Goal: Task Accomplishment & Management: Manage account settings

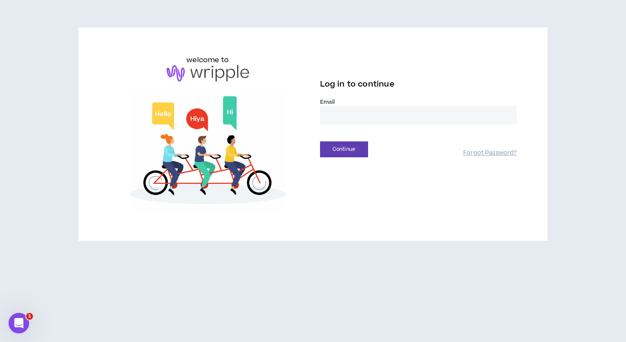
click at [349, 108] on input "email" at bounding box center [418, 115] width 197 height 18
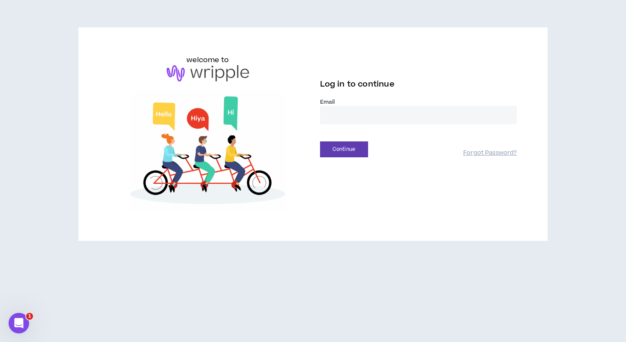
type input "**********"
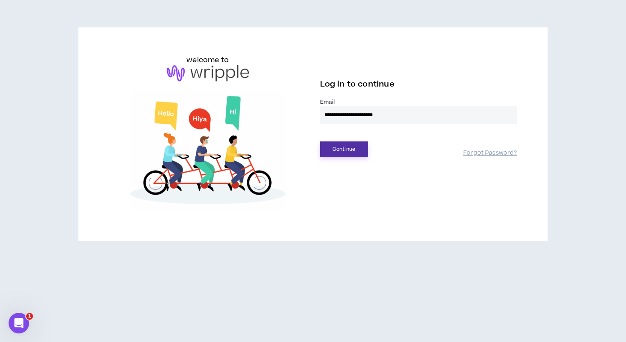
click at [342, 143] on button "Continue" at bounding box center [344, 150] width 48 height 16
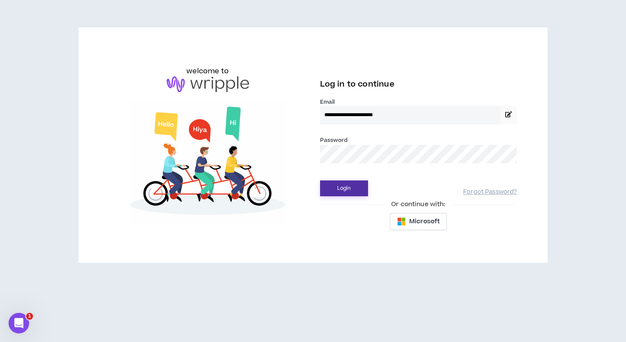
click at [352, 191] on button "Login" at bounding box center [344, 189] width 48 height 16
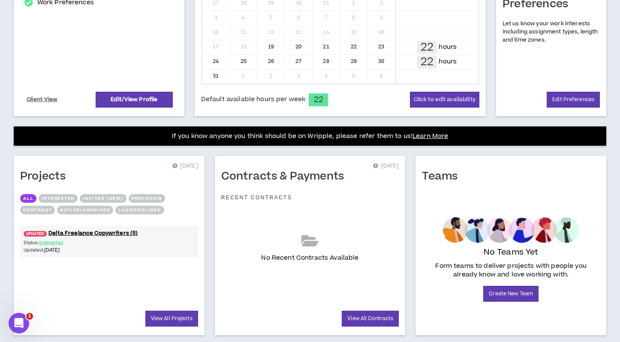
scroll to position [242, 0]
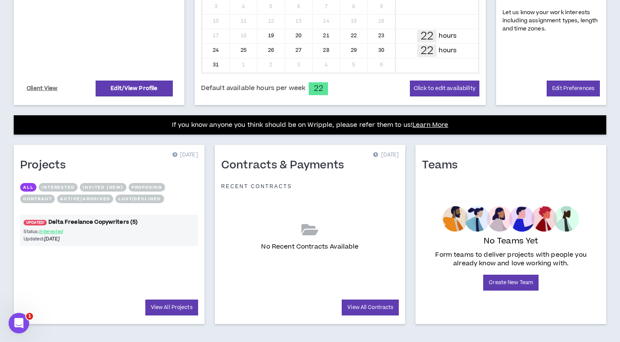
click at [120, 221] on link "UPDATED! Delta Freelance Copywriters (5)" at bounding box center [109, 222] width 178 height 8
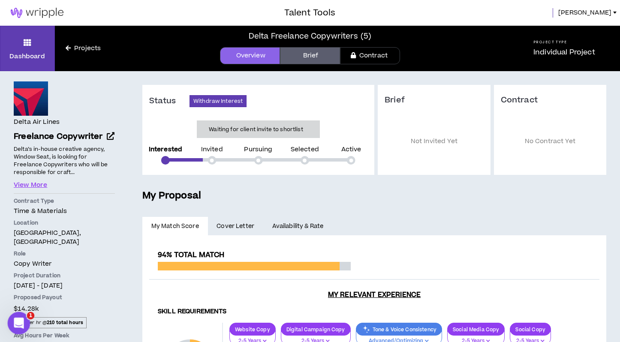
click at [16, 319] on icon "Open Intercom Messenger" at bounding box center [18, 322] width 14 height 14
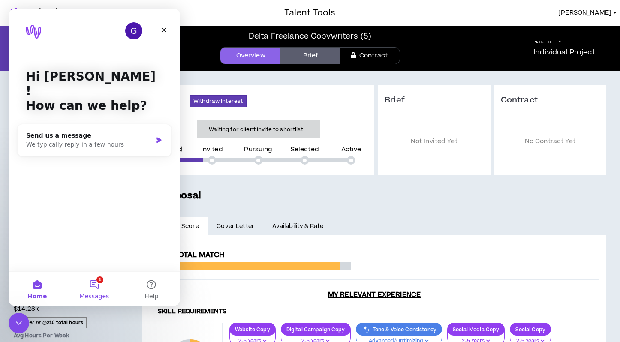
click at [88, 282] on button "1 Messages" at bounding box center [94, 289] width 57 height 34
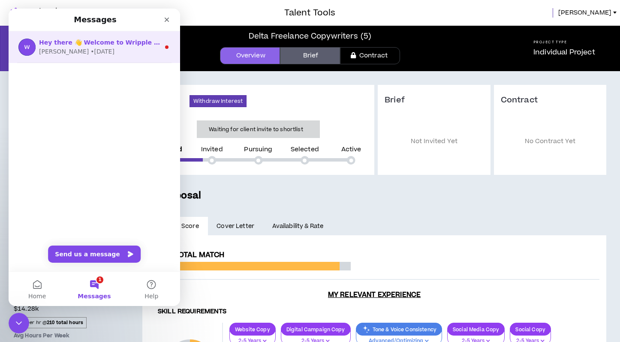
click at [117, 50] on div "[PERSON_NAME] • [DATE]" at bounding box center [99, 51] width 121 height 9
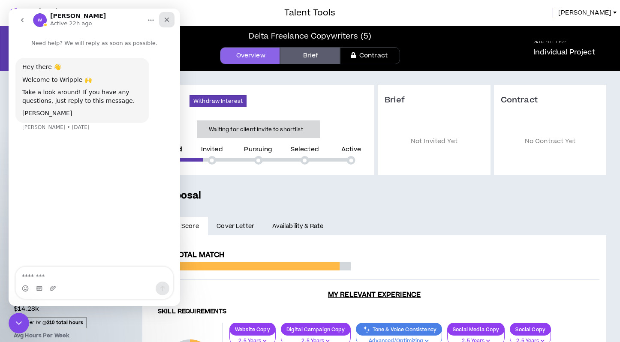
click at [168, 21] on icon "Close" at bounding box center [166, 19] width 7 height 7
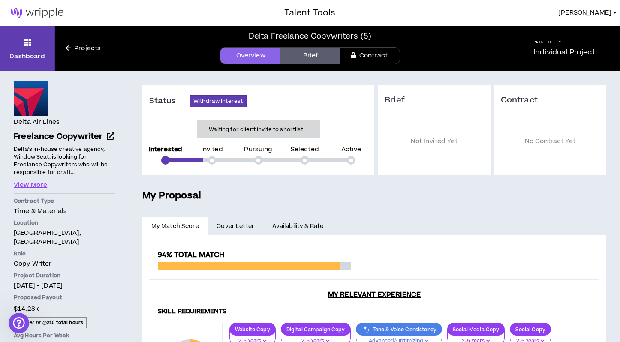
click at [94, 46] on link "Projects" at bounding box center [83, 48] width 57 height 9
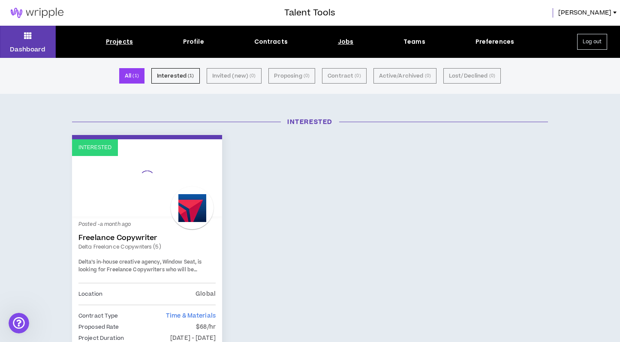
click at [344, 41] on div "Jobs" at bounding box center [346, 41] width 16 height 9
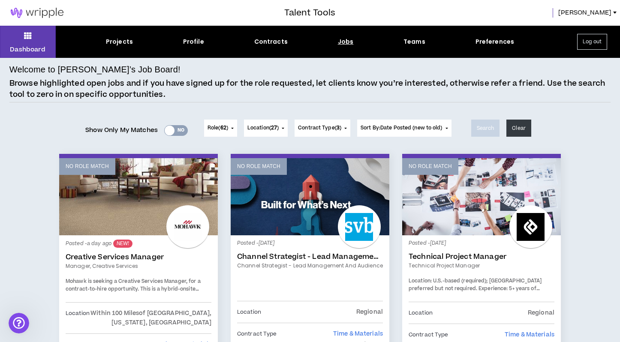
click at [175, 129] on div "Yes No" at bounding box center [176, 130] width 24 height 11
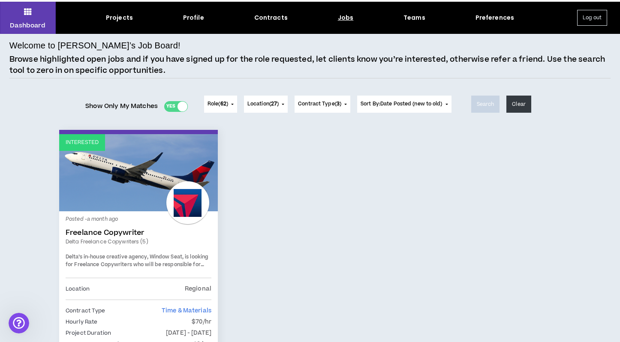
scroll to position [63, 0]
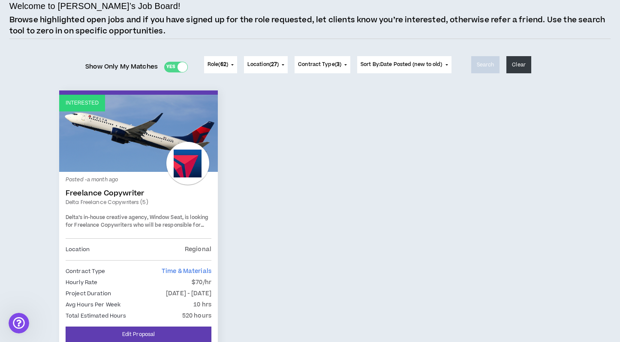
click at [178, 65] on div at bounding box center [183, 67] width 10 height 10
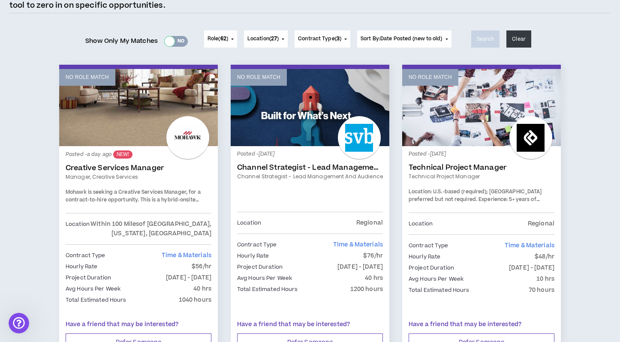
scroll to position [103, 0]
